Goal: Task Accomplishment & Management: Use online tool/utility

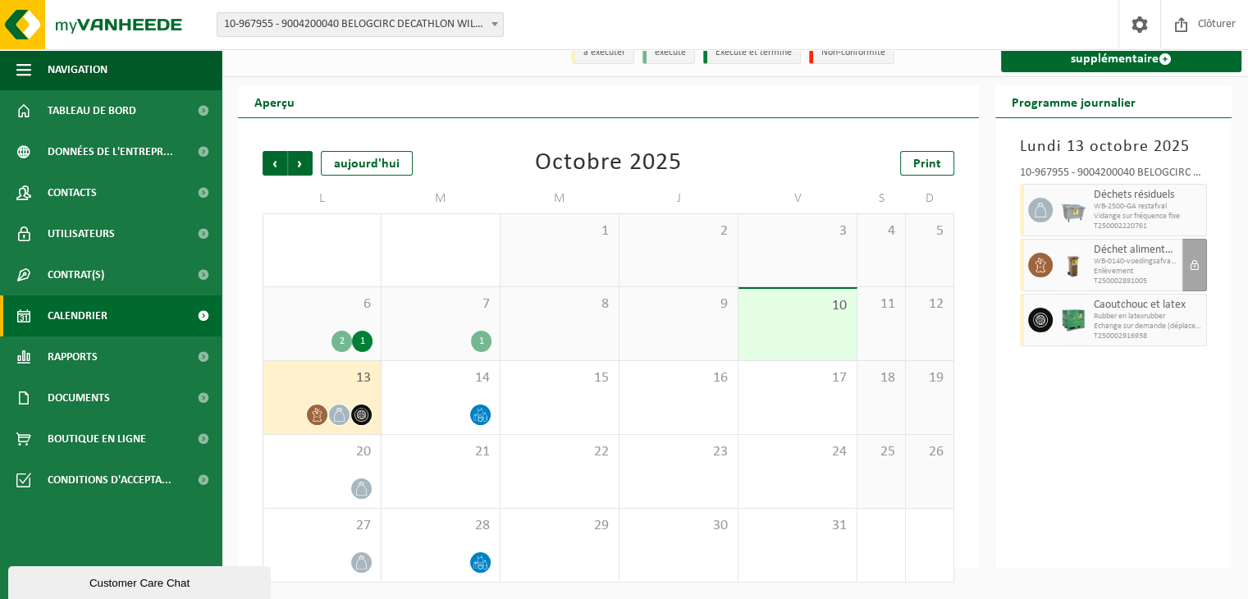
click at [253, 239] on div "Précédent Suivant aujourd'hui Octobre 2025 Print L M M J V S D 29 1 30 1 2 3 4 …" at bounding box center [608, 343] width 741 height 450
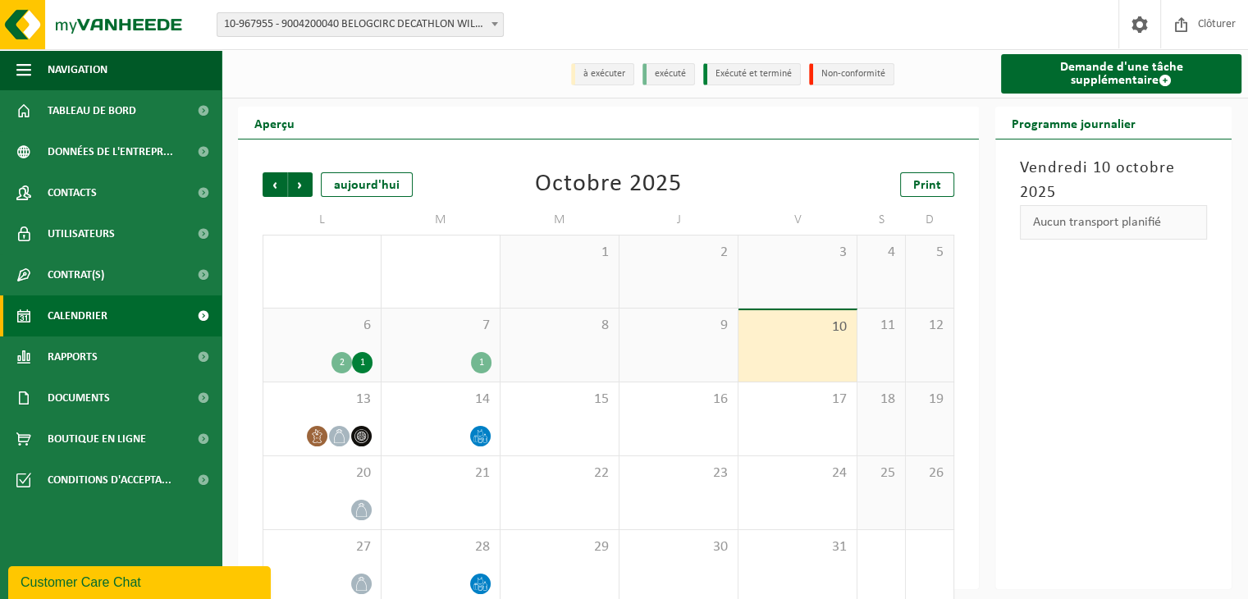
scroll to position [23, 0]
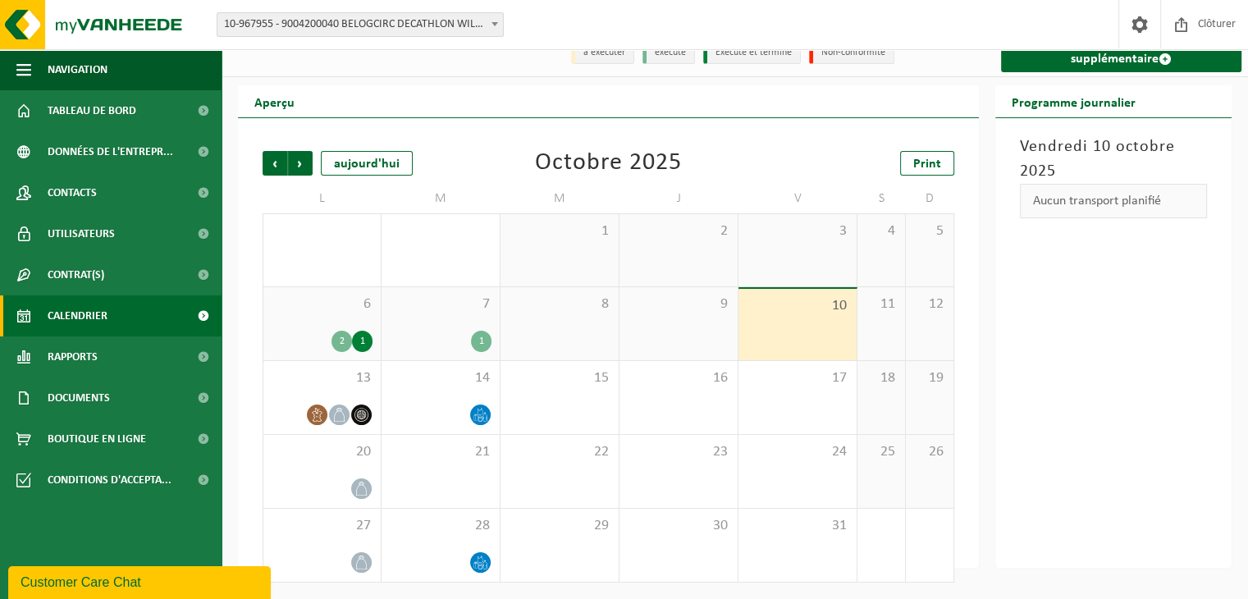
click at [1130, 304] on div "Vendredi 10 octobre 2025 Aucun transport planifié" at bounding box center [1113, 343] width 236 height 450
click at [1129, 300] on div "Vendredi 10 octobre 2025 Aucun transport planifié" at bounding box center [1113, 343] width 236 height 450
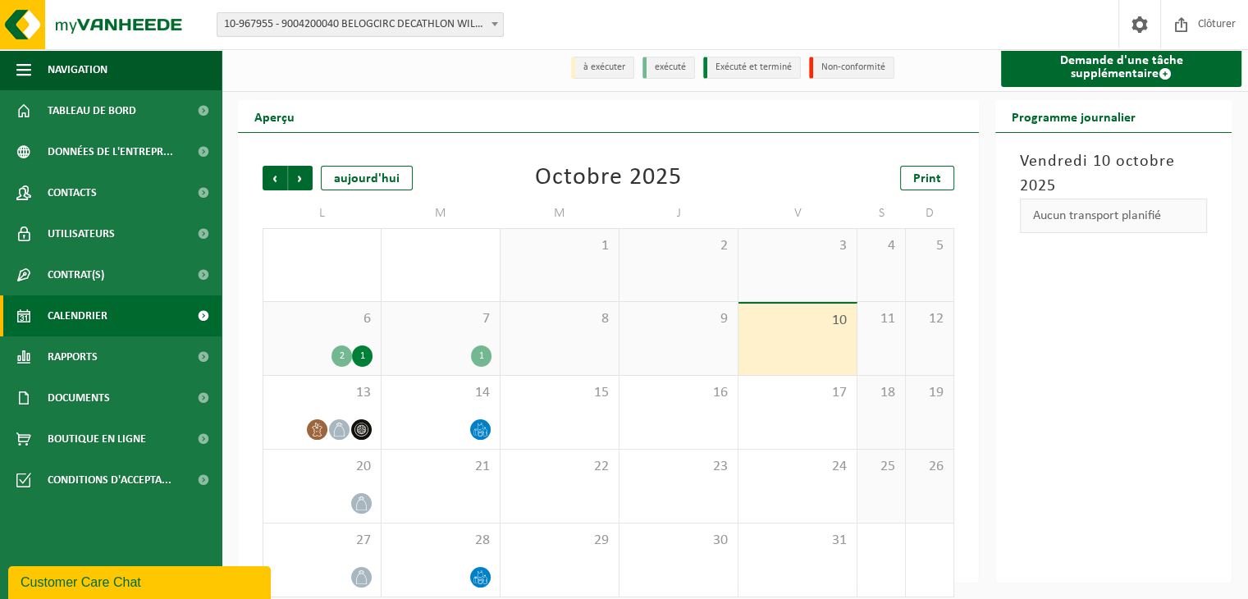
scroll to position [0, 0]
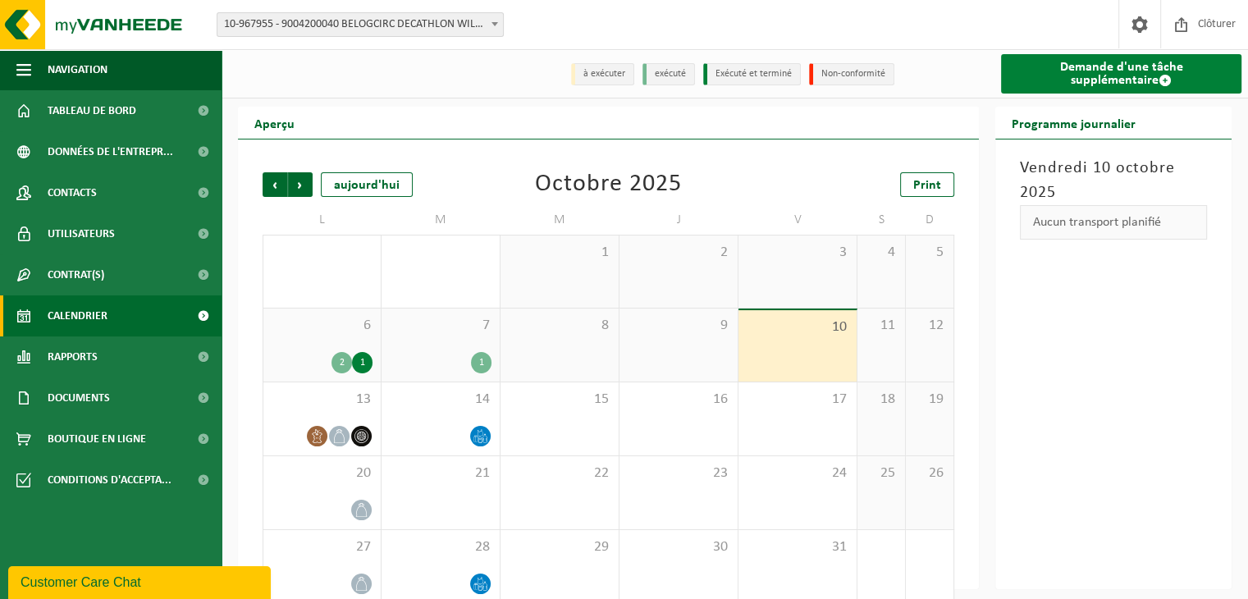
click at [1166, 78] on link "Demande d'une tâche supplémentaire" at bounding box center [1121, 73] width 240 height 39
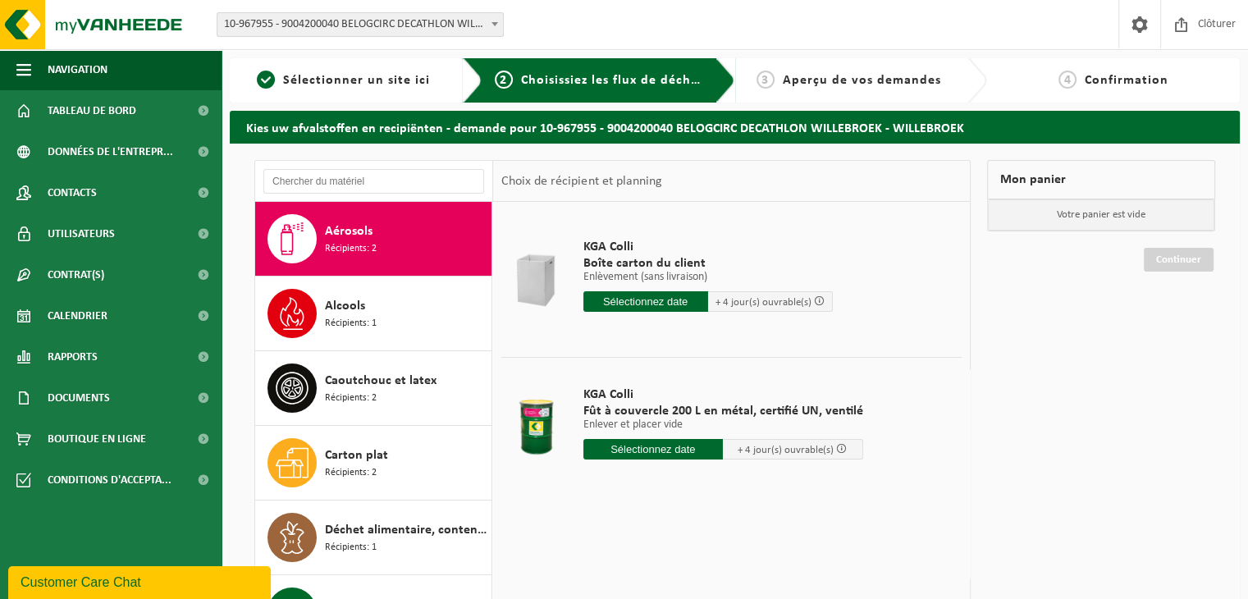
scroll to position [84, 0]
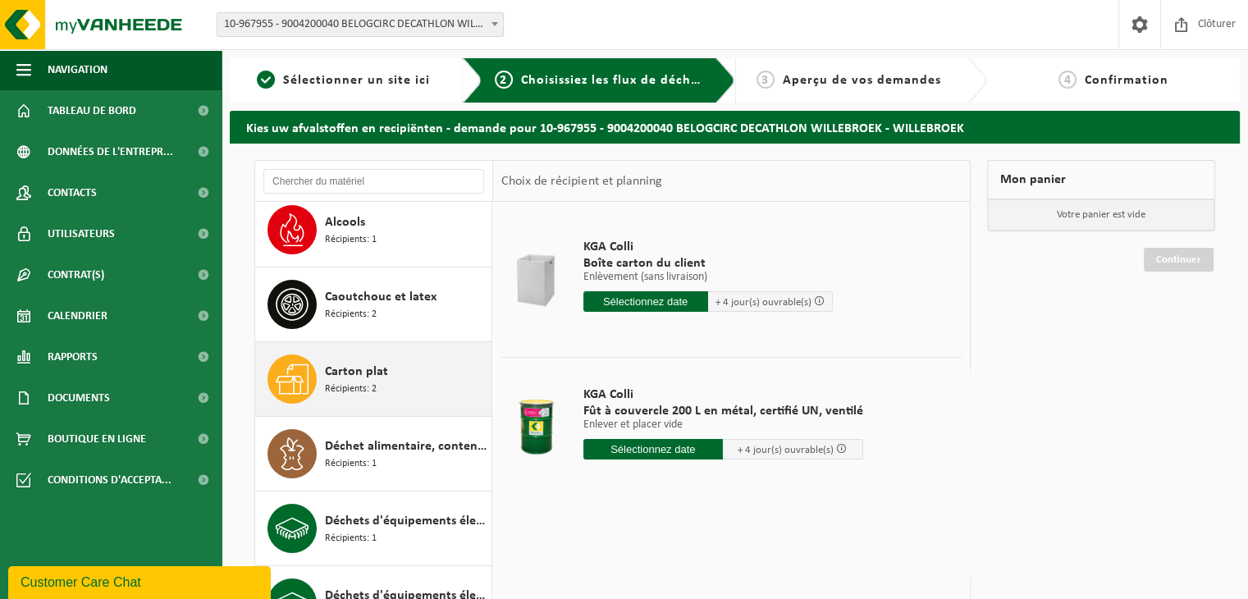
click at [365, 388] on span "Récipients: 2" at bounding box center [351, 389] width 52 height 16
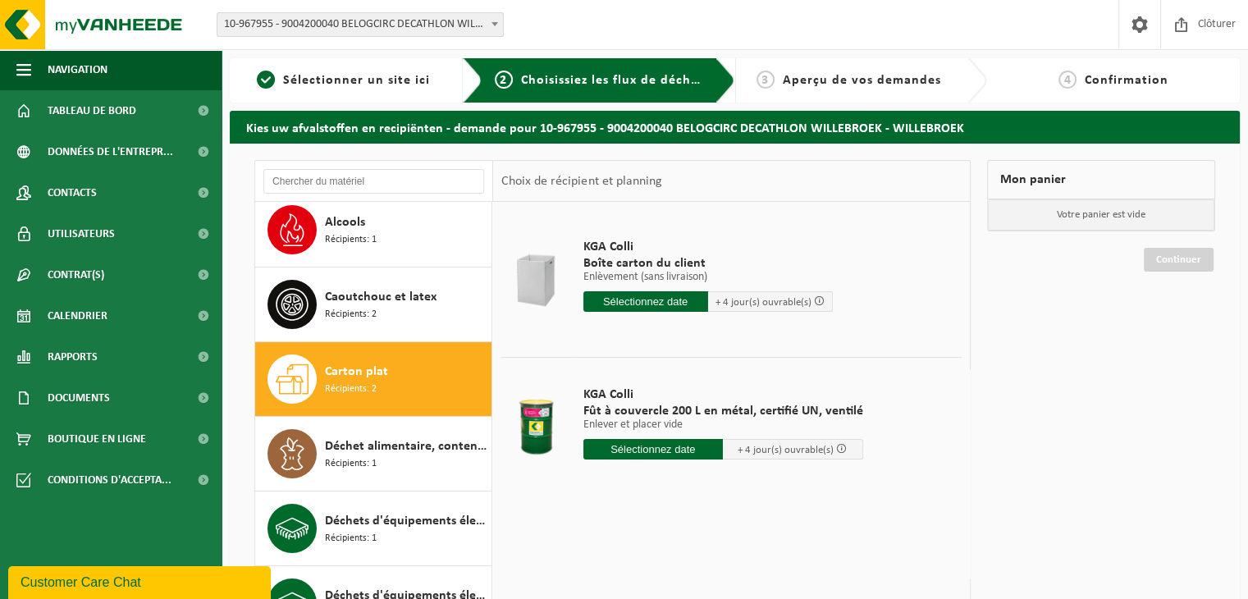
scroll to position [223, 0]
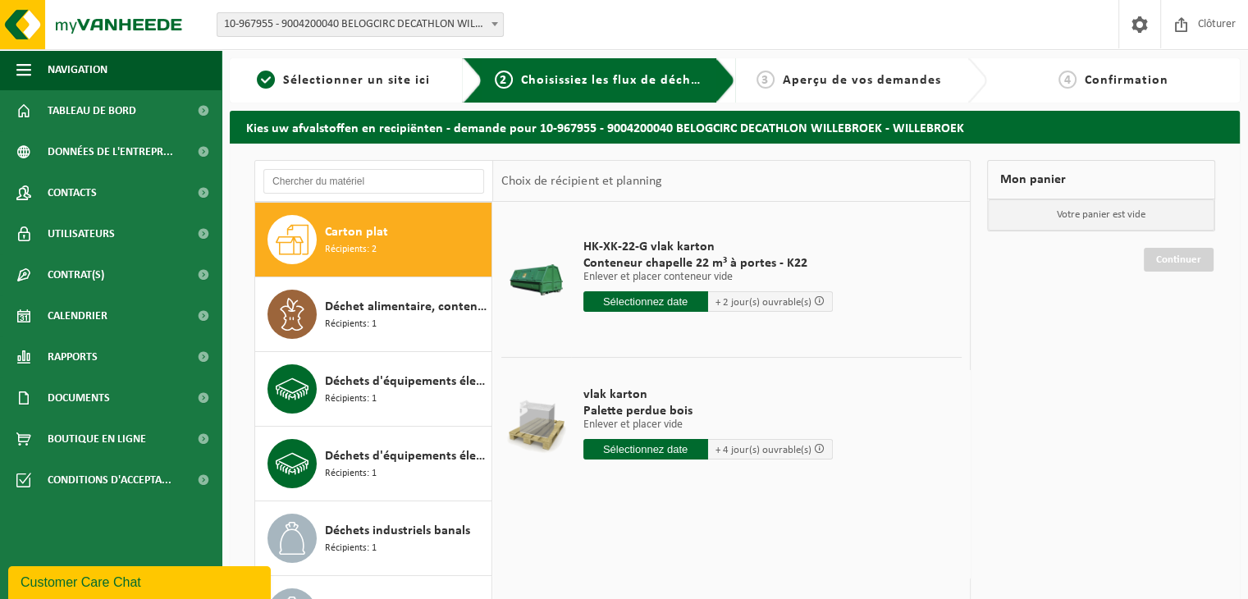
click at [637, 296] on input "text" at bounding box center [645, 301] width 125 height 21
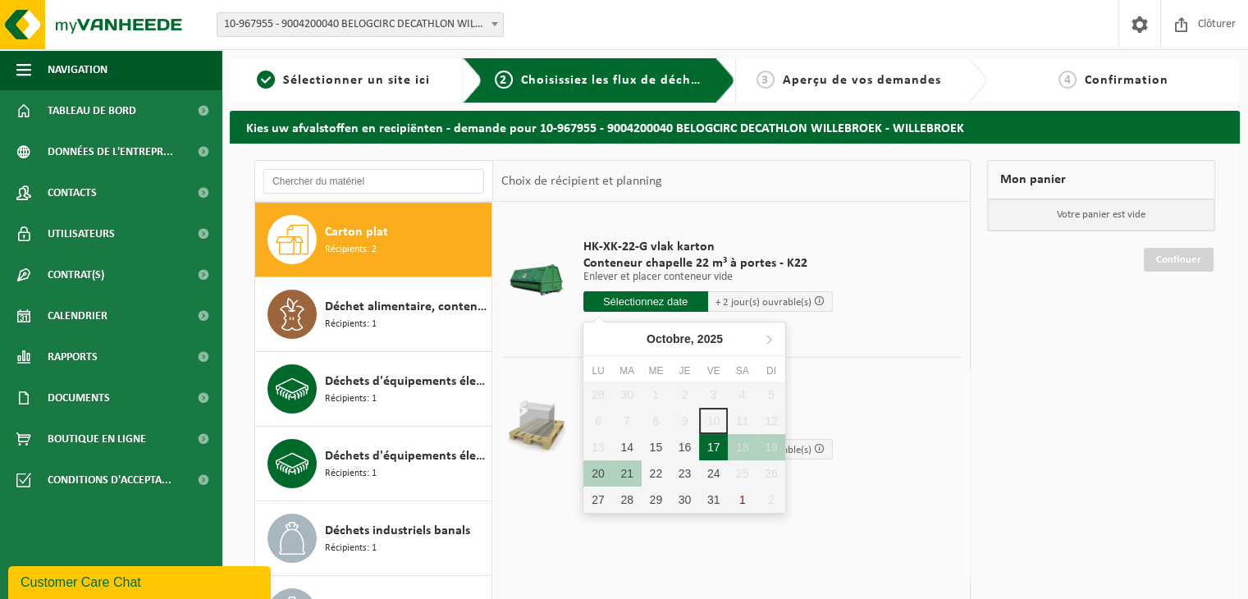
click at [710, 443] on div "17" at bounding box center [713, 447] width 29 height 26
type input "à partir de 2025-10-17"
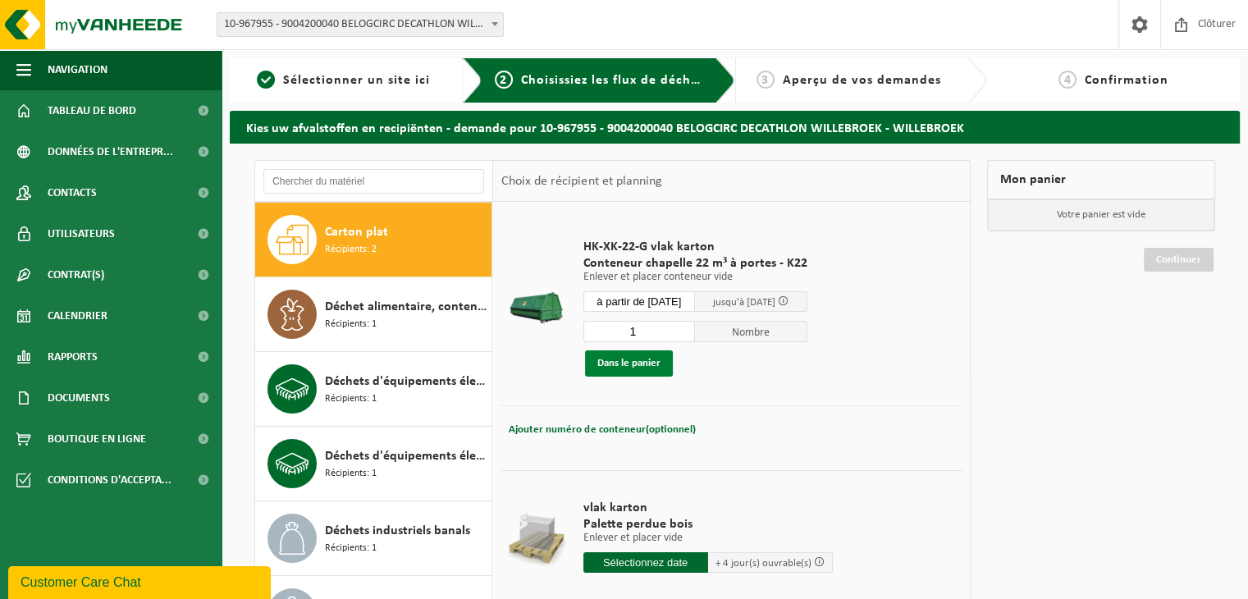
click at [630, 362] on button "Dans le panier" at bounding box center [629, 363] width 88 height 26
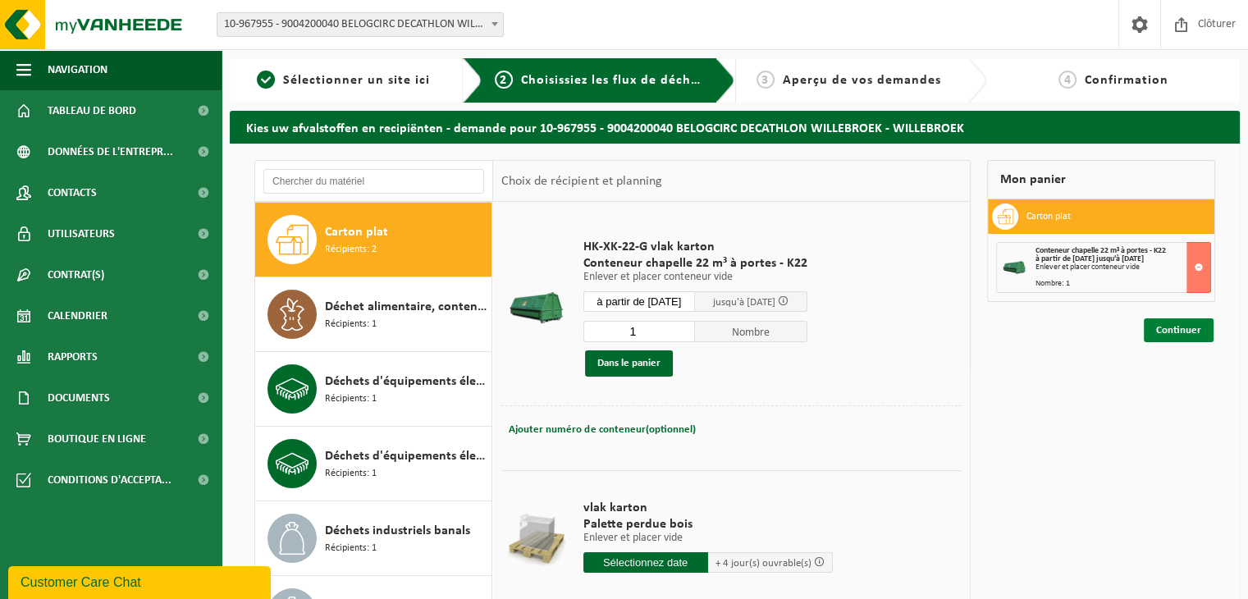
click at [1191, 331] on link "Continuer" at bounding box center [1179, 330] width 70 height 24
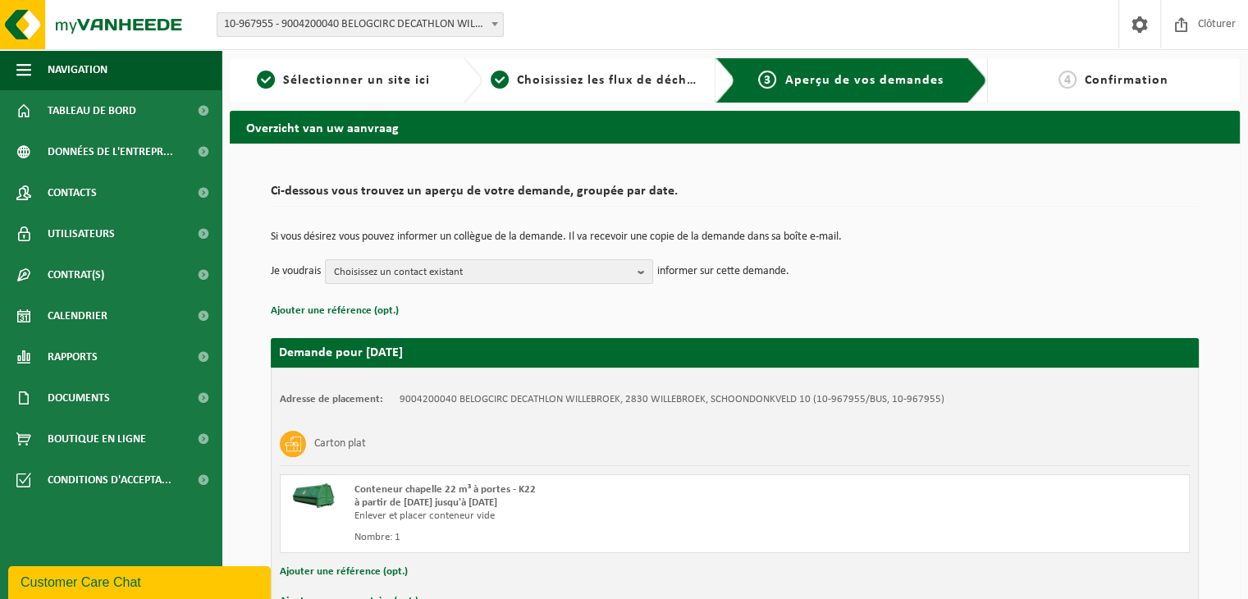
scroll to position [104, 0]
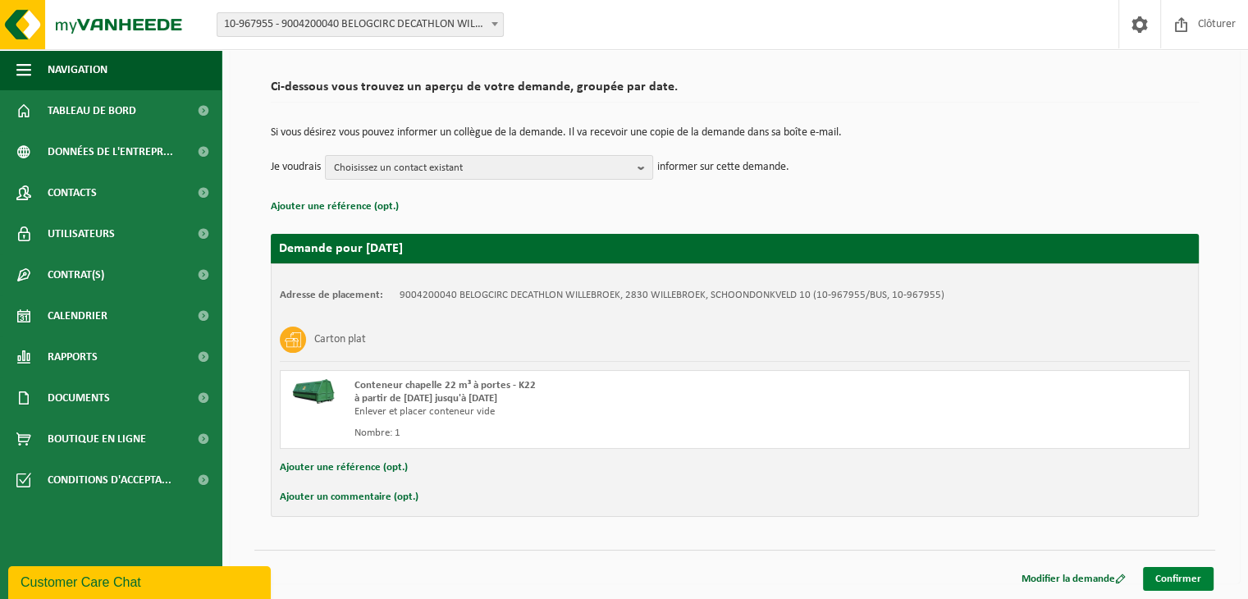
click at [1169, 573] on link "Confirmer" at bounding box center [1178, 579] width 71 height 24
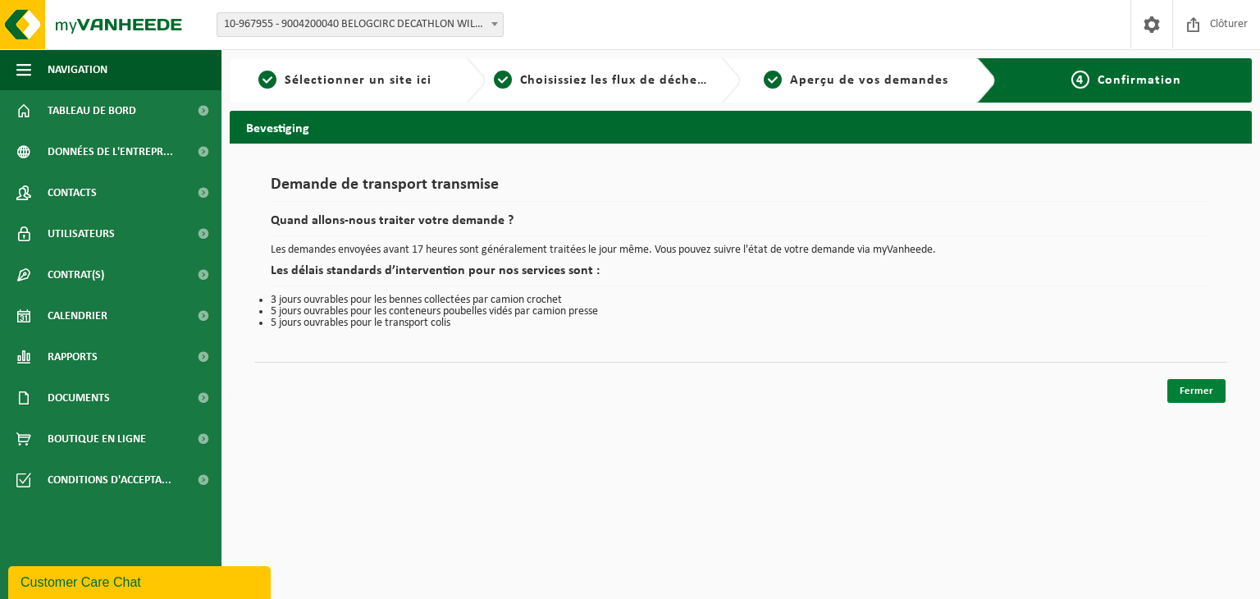
click at [1182, 390] on link "Fermer" at bounding box center [1196, 391] width 58 height 24
